Goal: Task Accomplishment & Management: Use online tool/utility

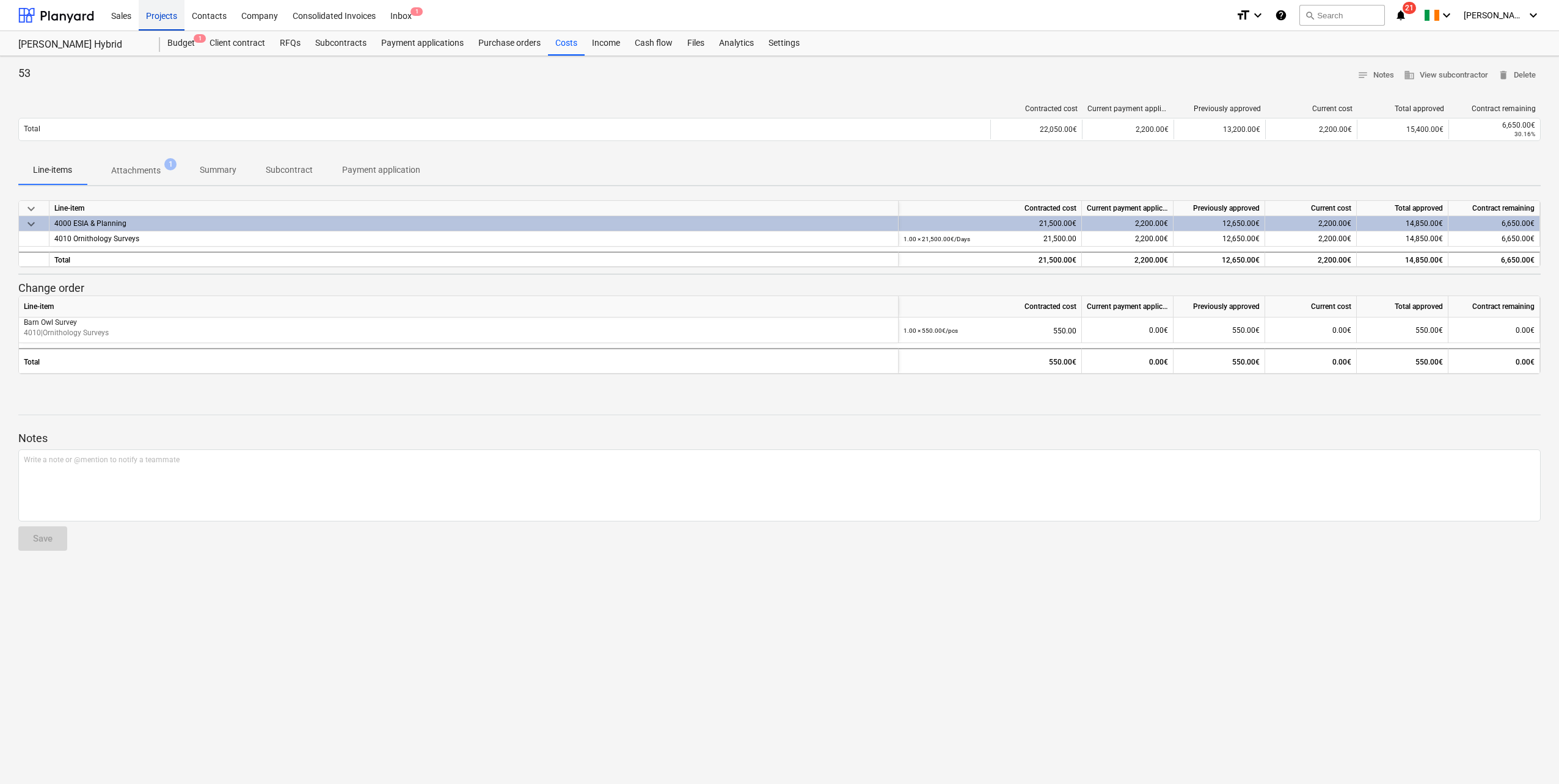
click at [147, 17] on div "Projects" at bounding box center [161, 15] width 46 height 31
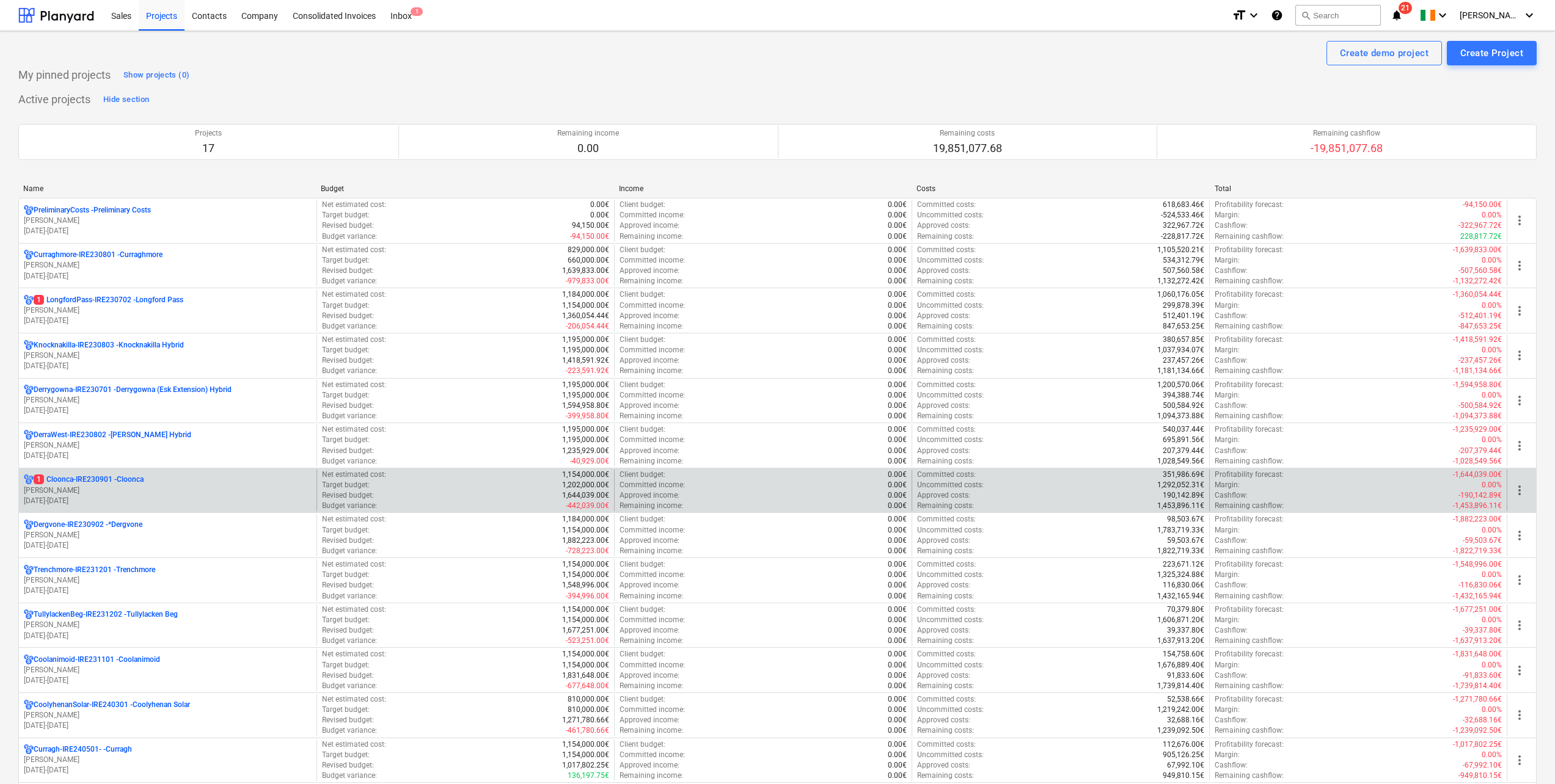
click at [99, 481] on p "1 Cloonca-IRE230901 - Cloonca" at bounding box center [89, 480] width 110 height 10
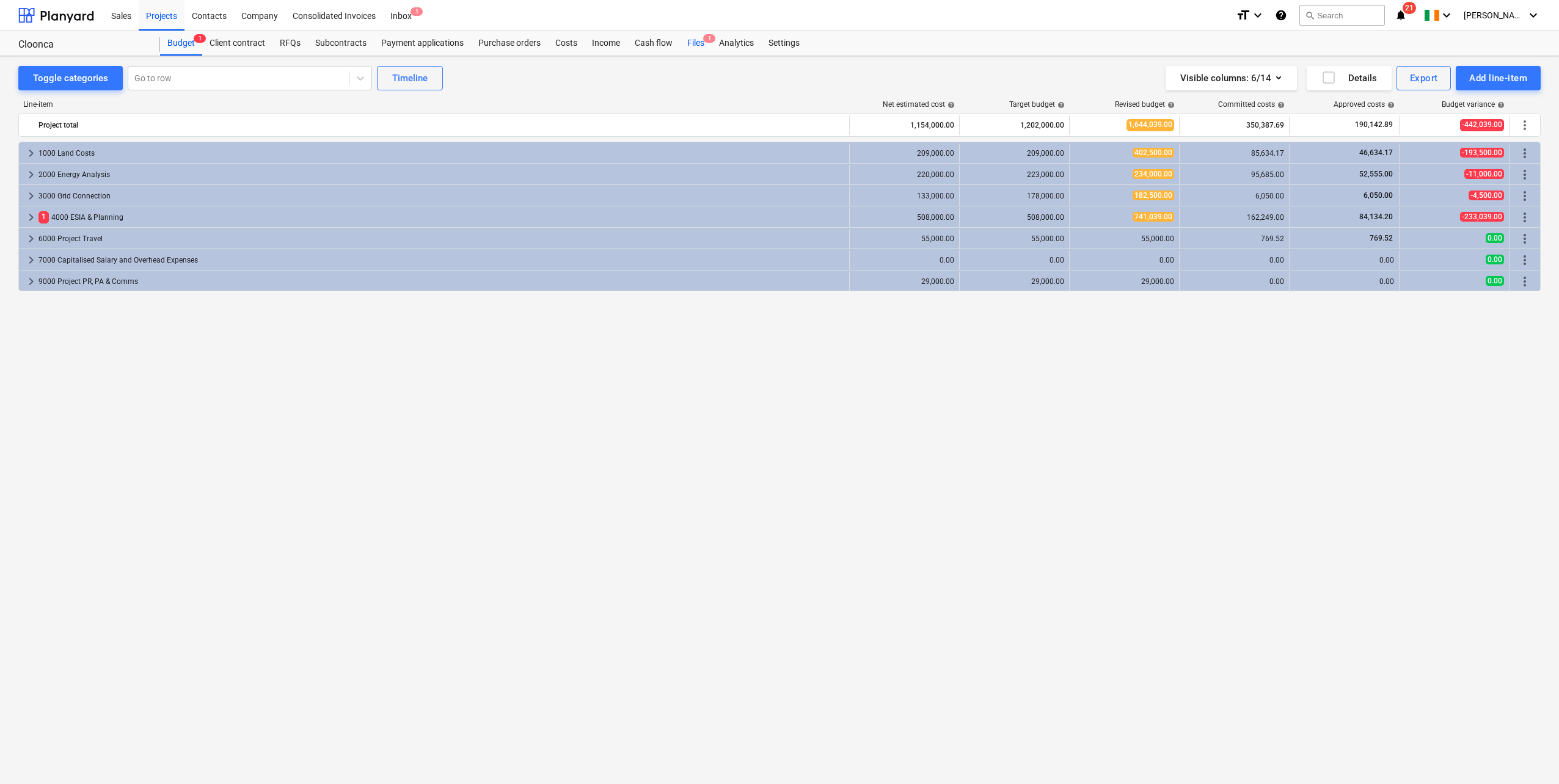
click at [695, 42] on div "Files 1" at bounding box center [695, 43] width 32 height 25
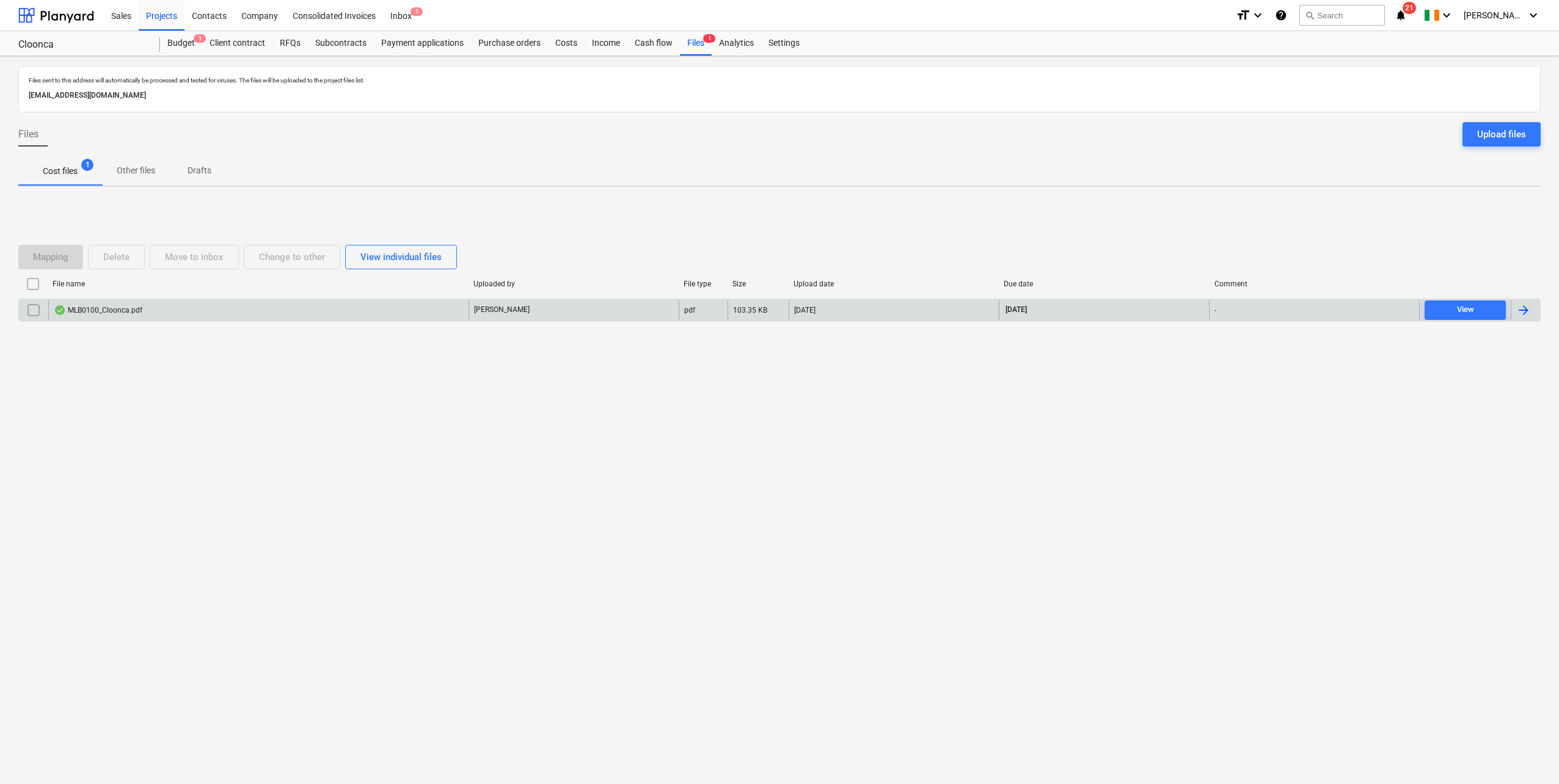
click at [341, 303] on div "MLB0100_Cloonca.pdf" at bounding box center [258, 310] width 420 height 19
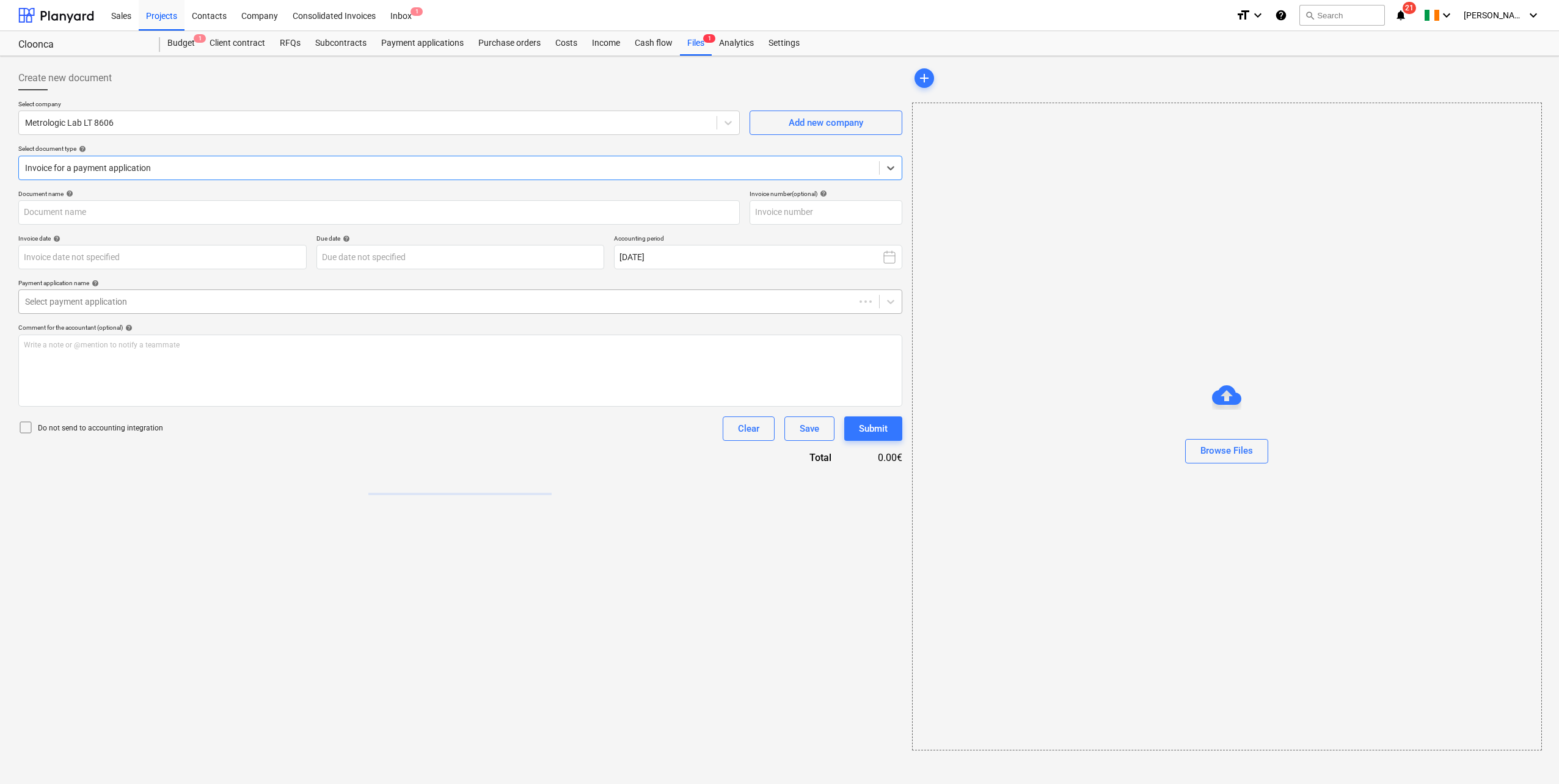
type input "MLB0100"
type input "[DATE]"
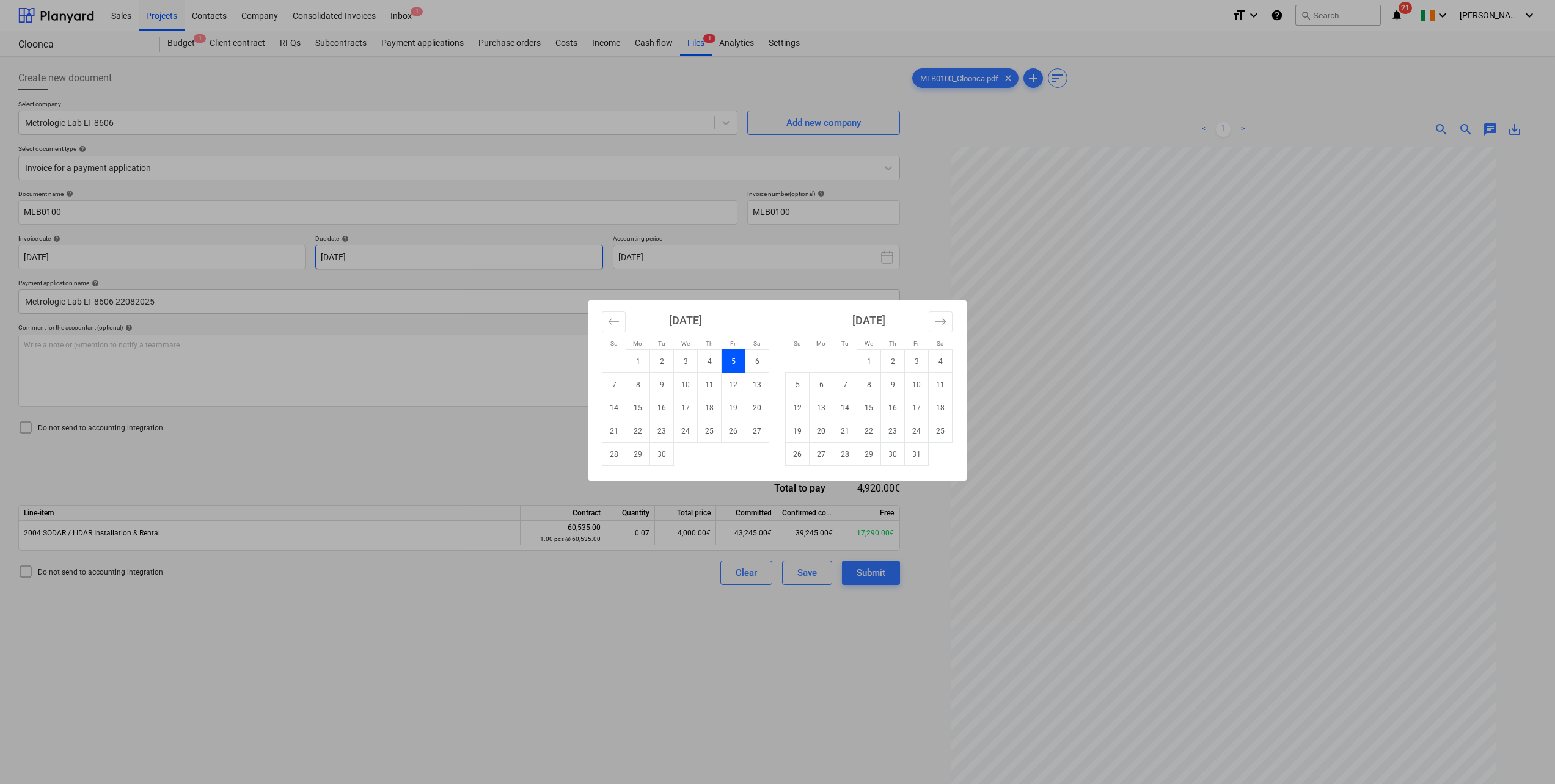
click at [362, 257] on body "Sales Projects Contacts Company Consolidated Invoices Inbox 1 format_size keybo…" at bounding box center [777, 392] width 1555 height 784
click at [636, 407] on td "15" at bounding box center [638, 408] width 24 height 23
type input "[DATE]"
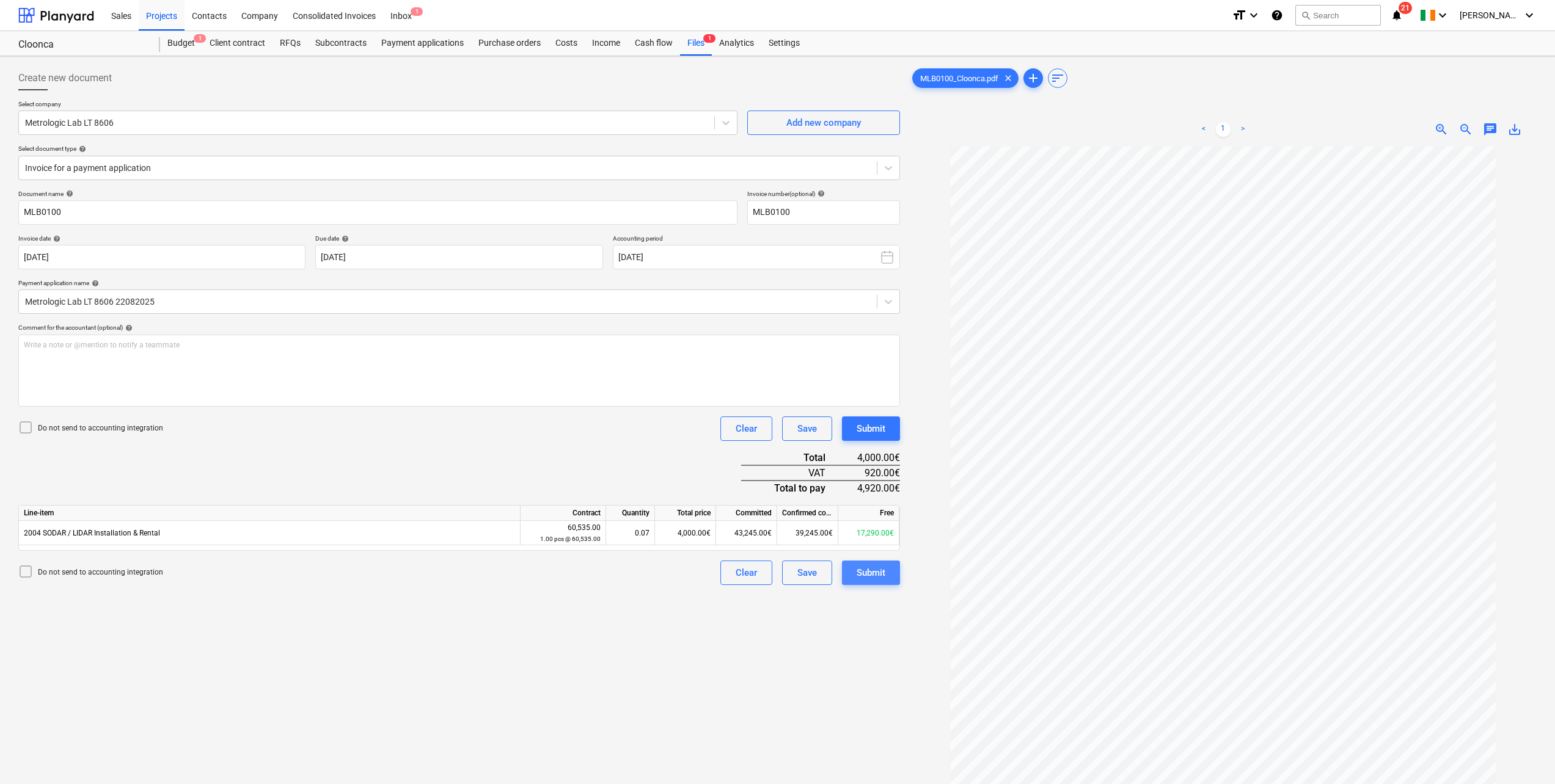
click at [875, 567] on div "Submit" at bounding box center [871, 573] width 29 height 16
